Goal: Transaction & Acquisition: Purchase product/service

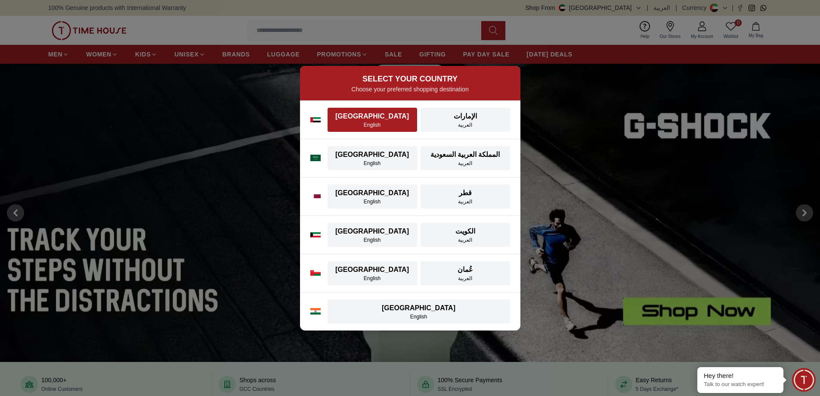
click at [382, 125] on div "English" at bounding box center [372, 124] width 79 height 7
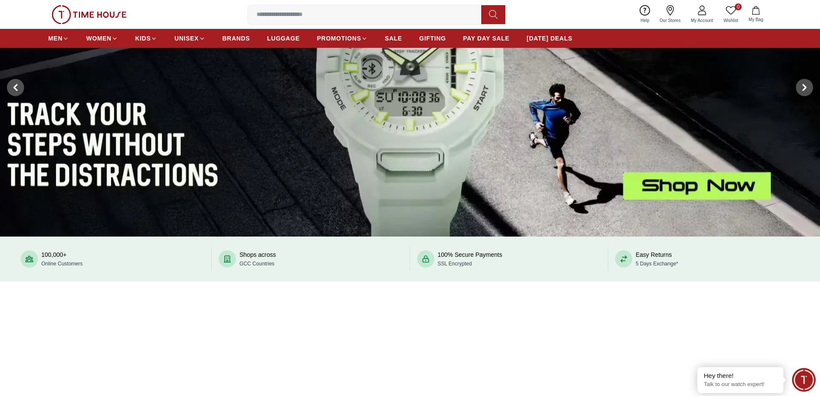
scroll to position [129, 0]
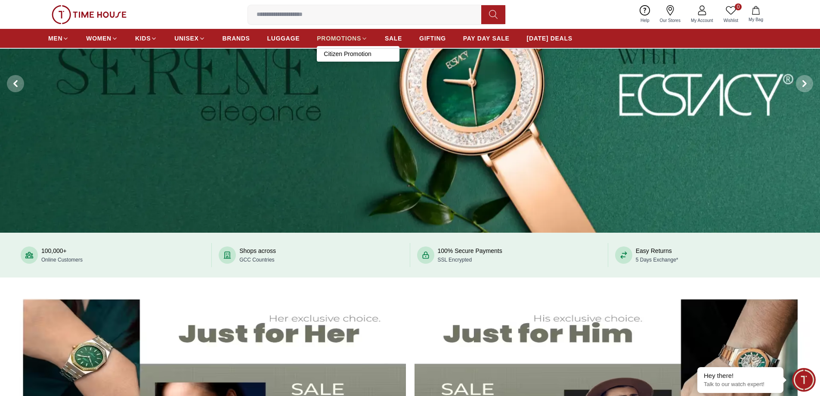
click at [345, 38] on span "PROMOTIONS" at bounding box center [339, 38] width 44 height 9
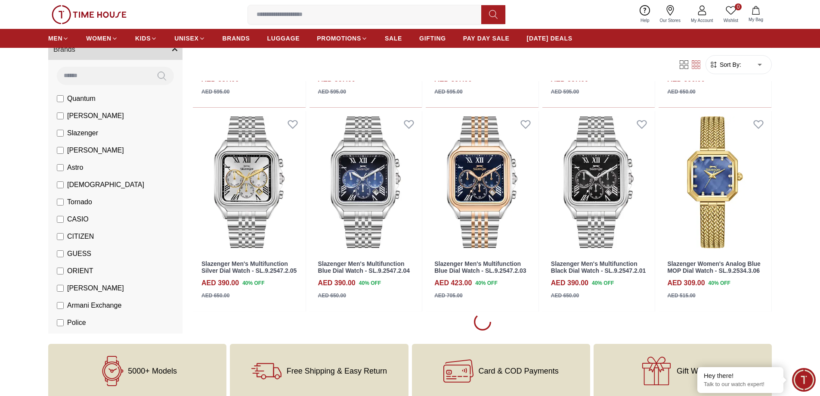
scroll to position [646, 0]
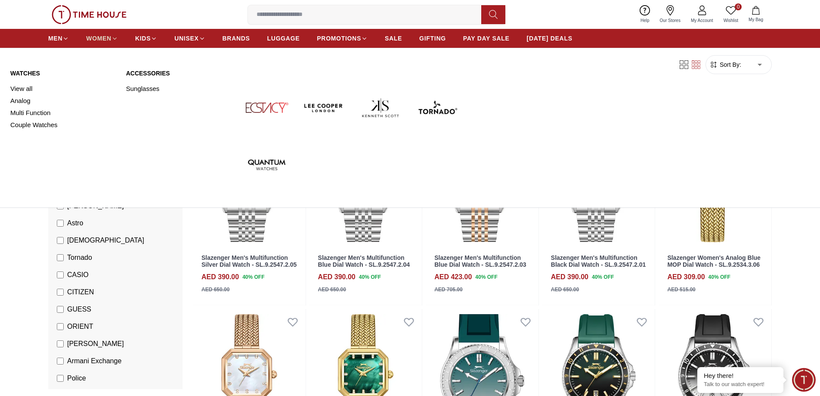
click at [102, 41] on span "WOMEN" at bounding box center [98, 38] width 25 height 9
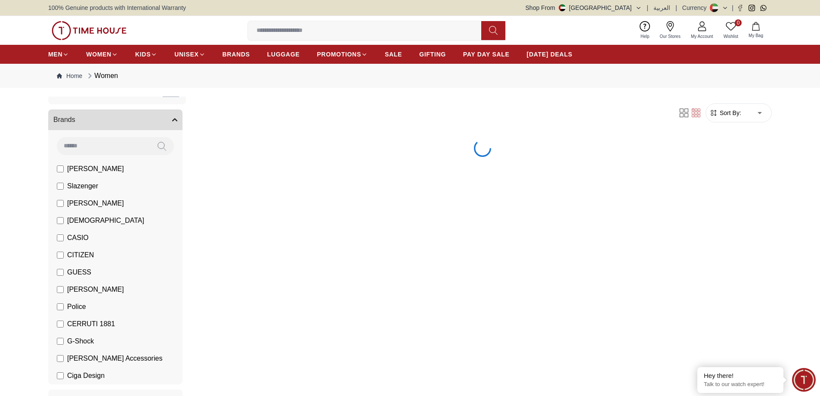
scroll to position [86, 0]
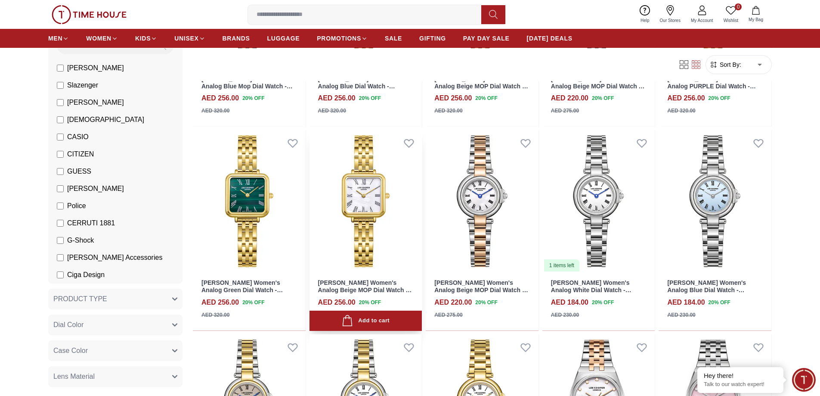
scroll to position [215, 0]
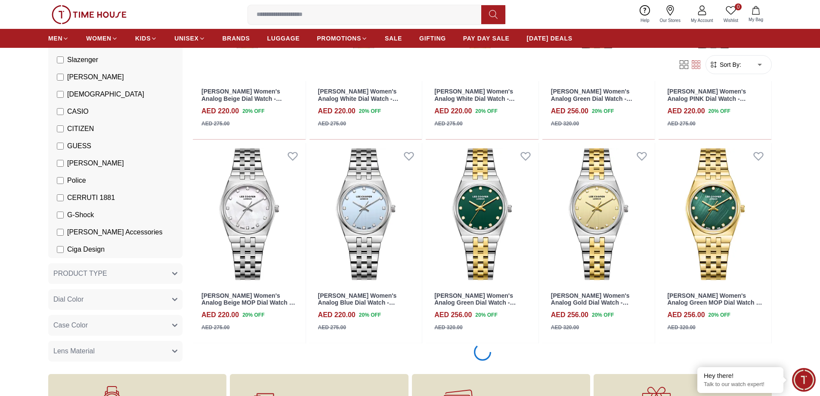
scroll to position [732, 0]
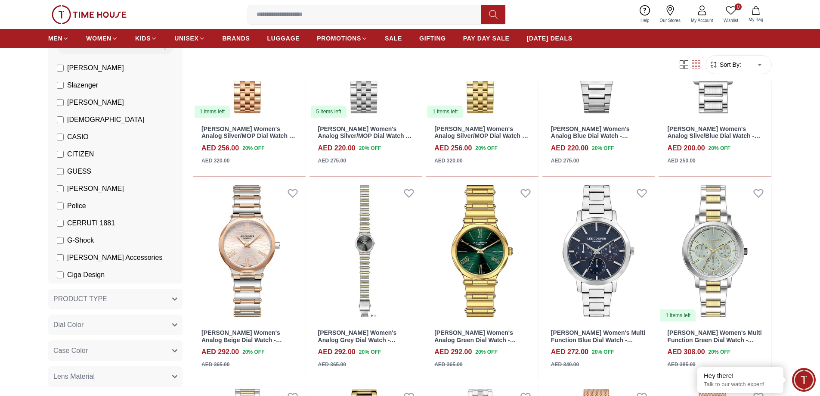
scroll to position [2110, 0]
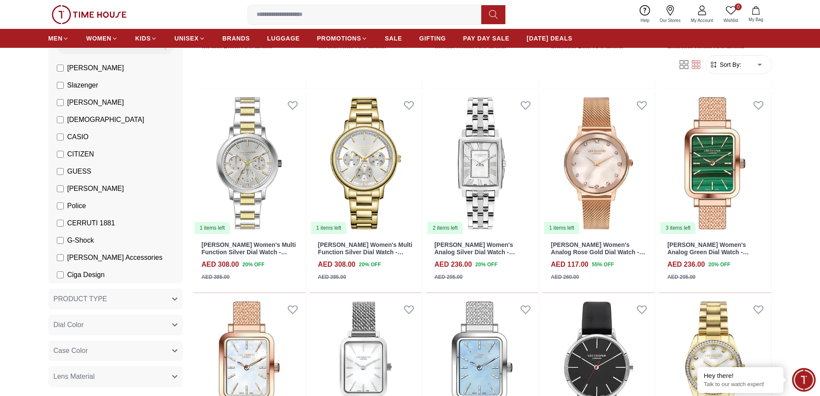
scroll to position [2283, 0]
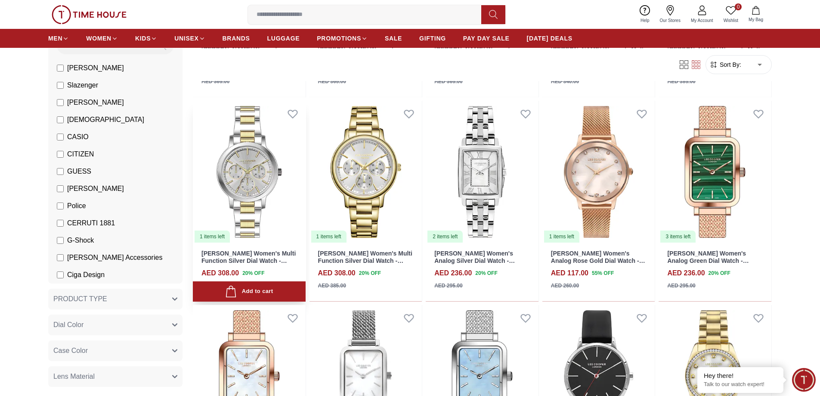
click at [246, 233] on img at bounding box center [249, 172] width 113 height 142
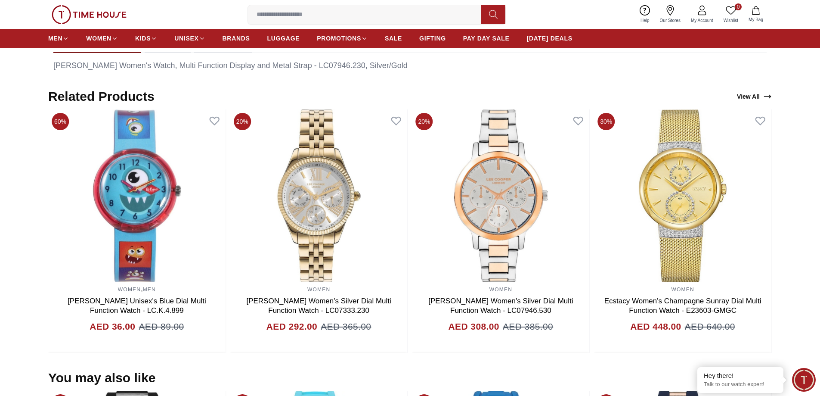
scroll to position [517, 0]
